Goal: Task Accomplishment & Management: Manage account settings

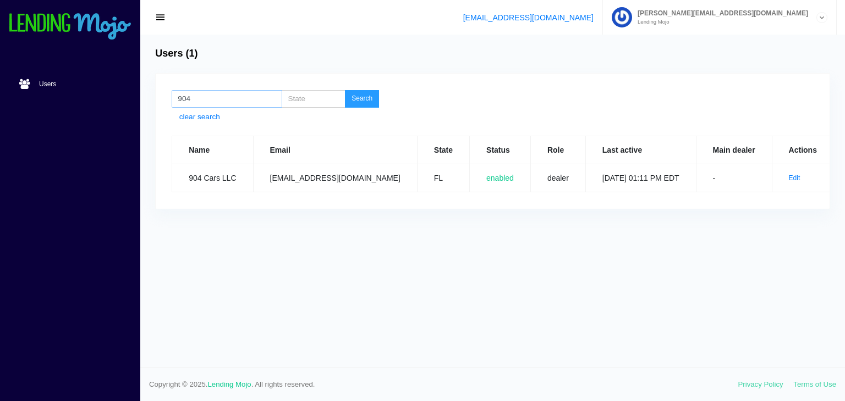
click at [234, 102] on input "904" at bounding box center [227, 99] width 111 height 18
type input "9"
click at [361, 96] on button "Search" at bounding box center [362, 99] width 34 height 18
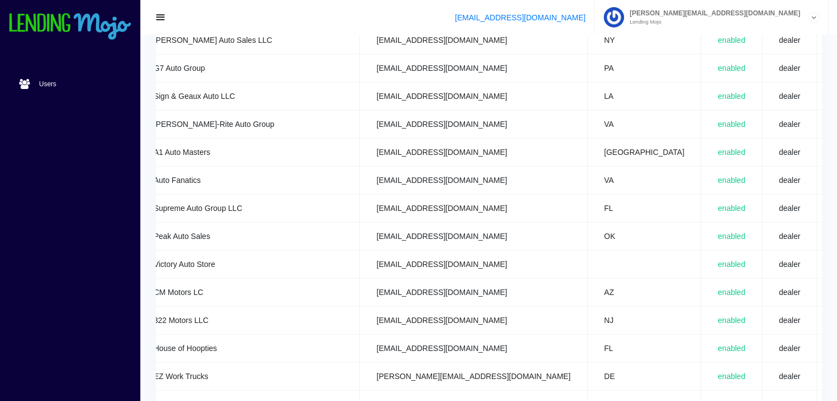
scroll to position [0, 146]
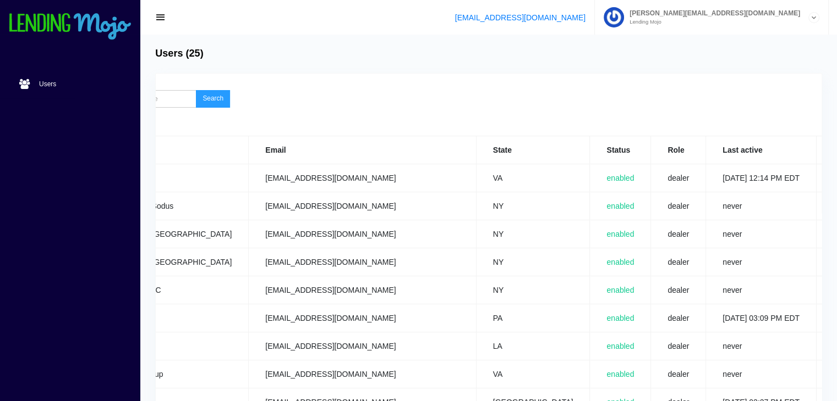
scroll to position [351, 0]
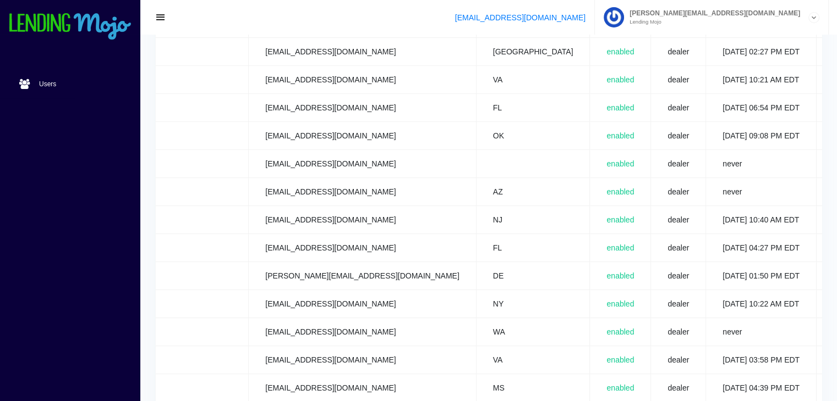
drag, startPoint x: 612, startPoint y: 342, endPoint x: 717, endPoint y: 340, distance: 105.6
click at [717, 340] on tr "Friesen Motorsports tommyf107@gmail.com WA enabled dealer never - Edit" at bounding box center [528, 332] width 1004 height 28
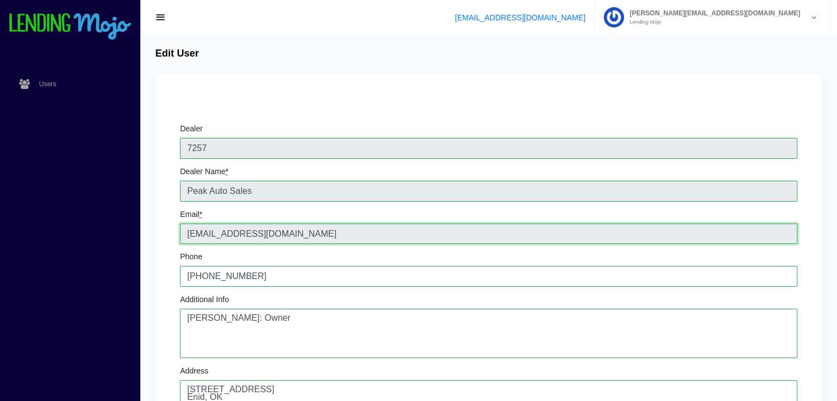
drag, startPoint x: 284, startPoint y: 233, endPoint x: 165, endPoint y: 236, distance: 118.8
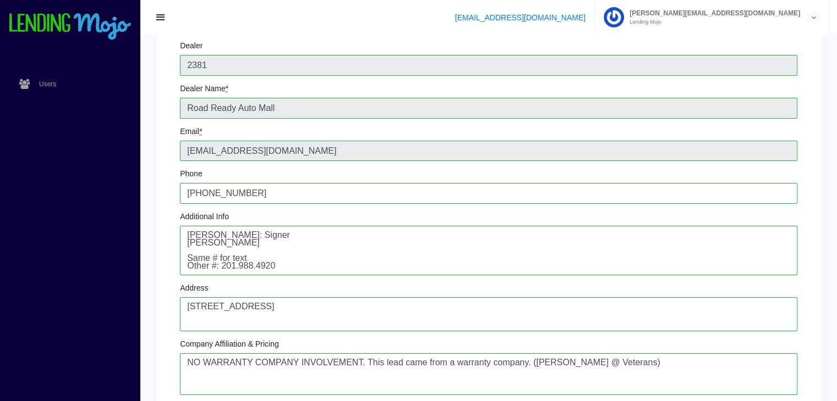
scroll to position [88, 0]
